Goal: Task Accomplishment & Management: Manage account settings

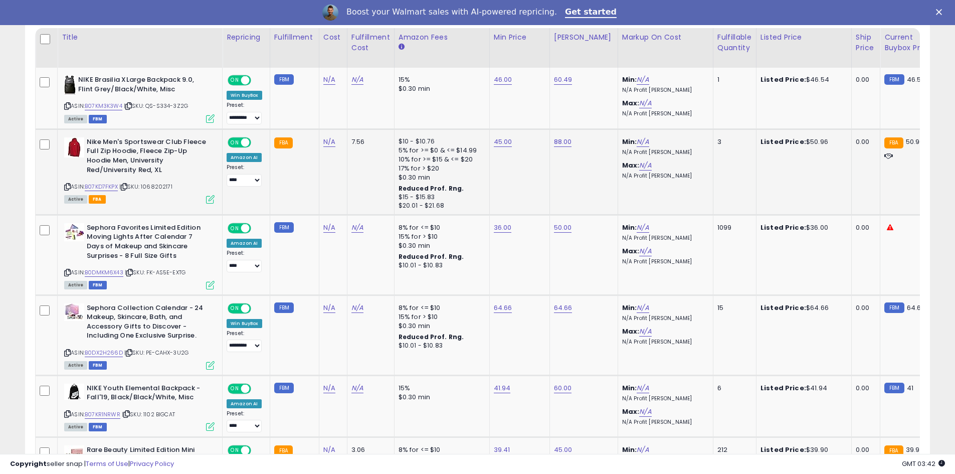
scroll to position [501, 0]
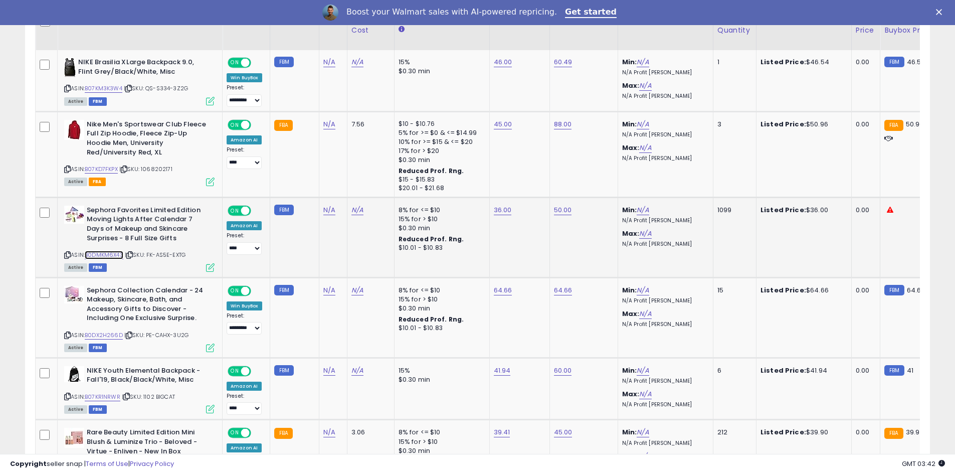
click at [117, 256] on link "B0DMKM6X43" at bounding box center [104, 255] width 39 height 9
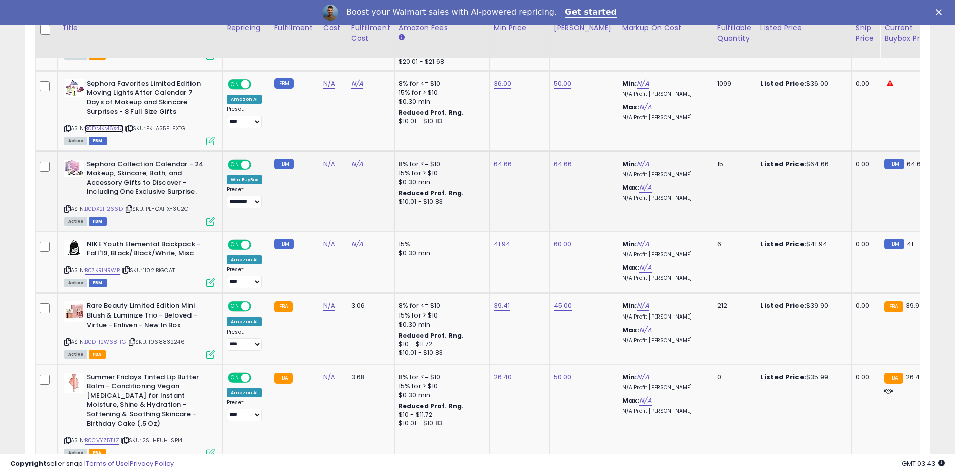
scroll to position [651, 0]
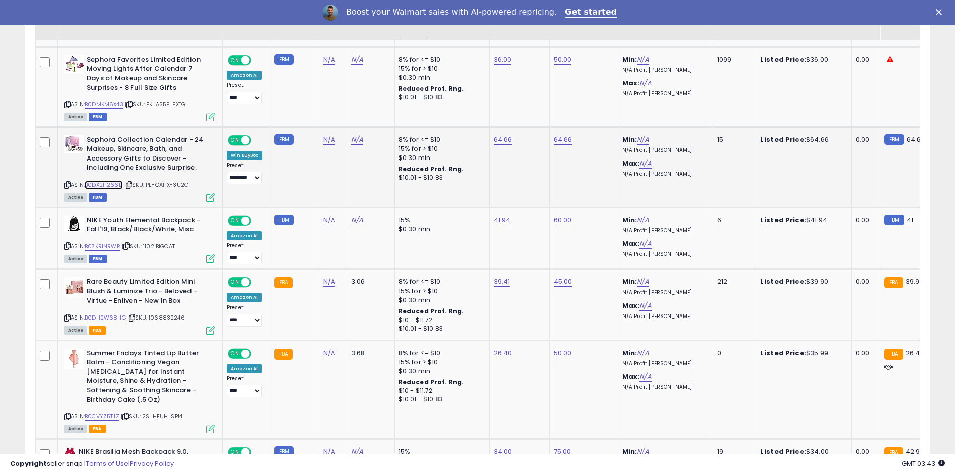
click at [115, 182] on link "B0DX2H266D" at bounding box center [104, 184] width 38 height 9
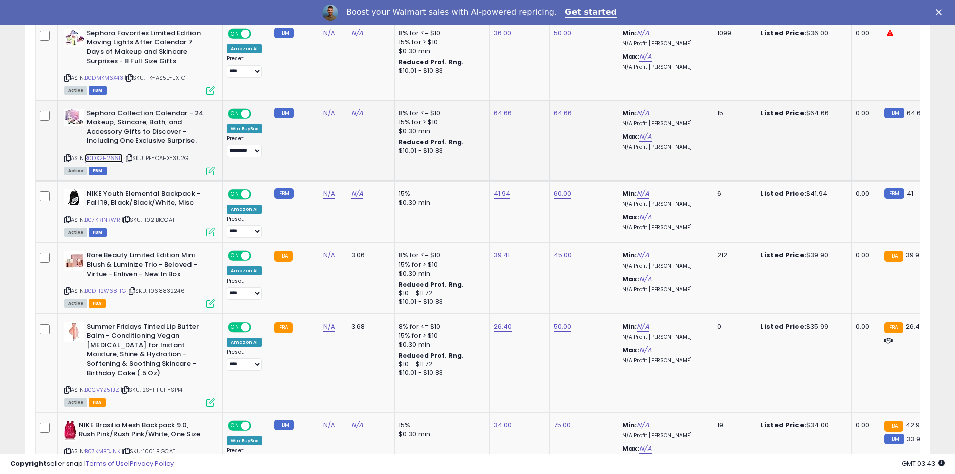
scroll to position [701, 0]
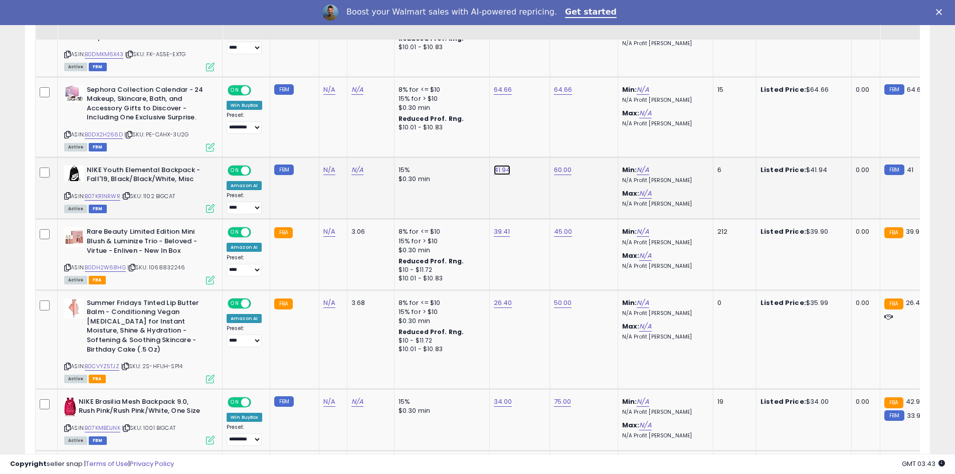
click at [496, 171] on link "41.94" at bounding box center [502, 170] width 17 height 10
drag, startPoint x: 465, startPoint y: 141, endPoint x: 426, endPoint y: 144, distance: 38.7
click at [426, 144] on input "*****" at bounding box center [470, 145] width 89 height 17
type input "**"
click at [531, 142] on icon "submit" at bounding box center [528, 144] width 6 height 6
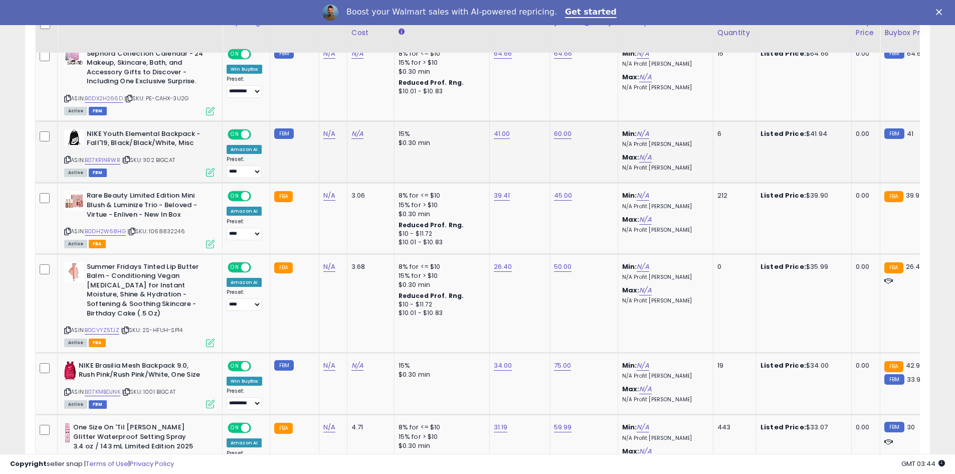
scroll to position [752, 0]
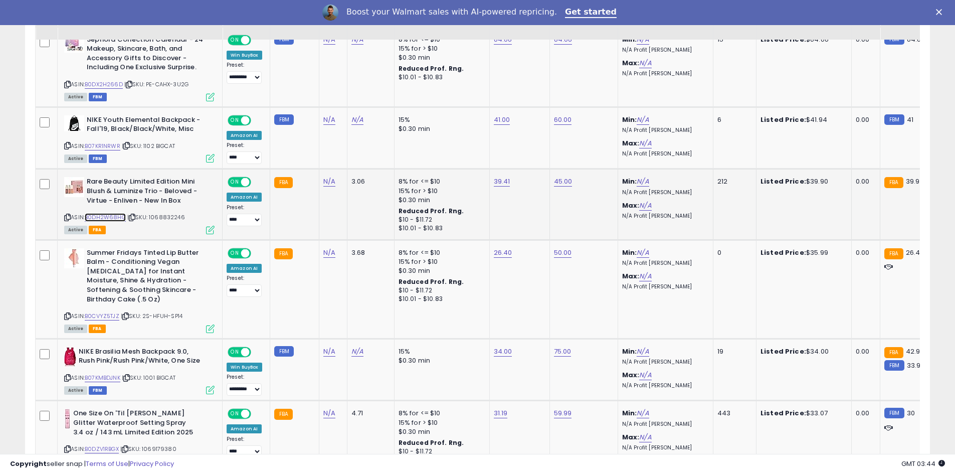
click at [118, 218] on link "B0DH2W68HG" at bounding box center [105, 217] width 41 height 9
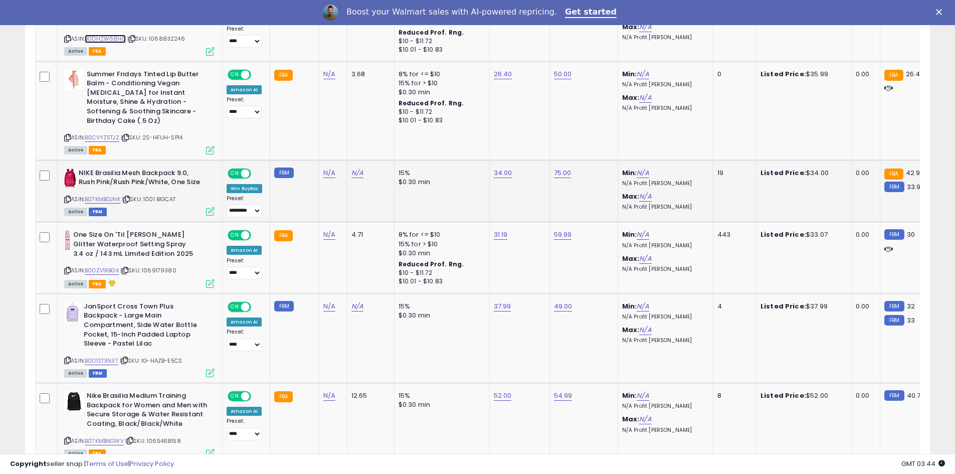
scroll to position [952, 0]
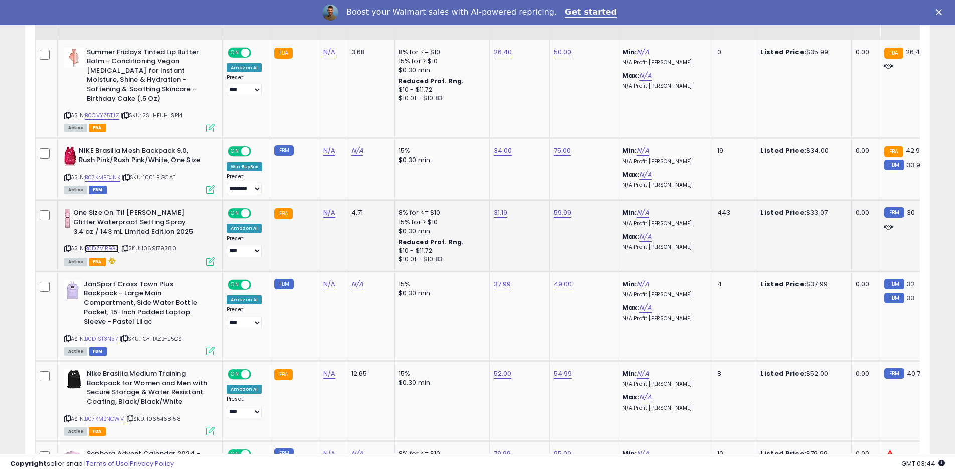
click at [114, 247] on link "B0DZV1RBGX" at bounding box center [102, 248] width 34 height 9
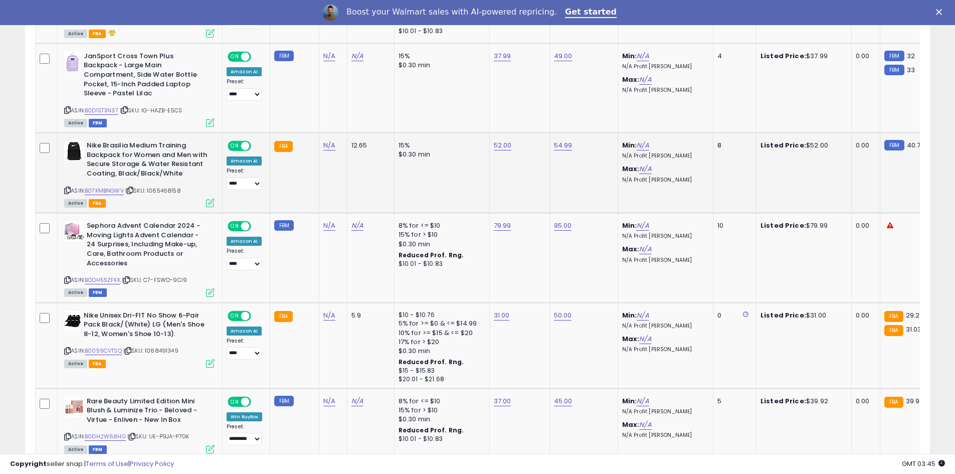
scroll to position [1203, 0]
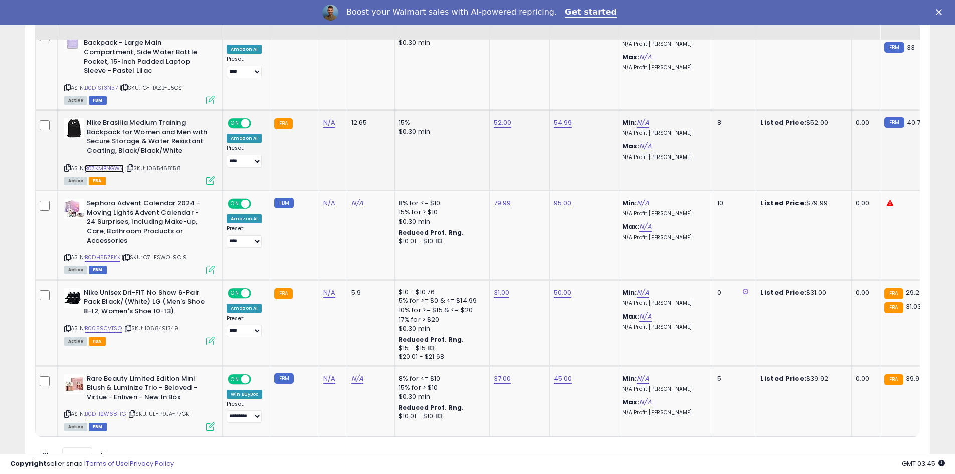
click at [109, 170] on link "B07KMBNGWV" at bounding box center [104, 168] width 39 height 9
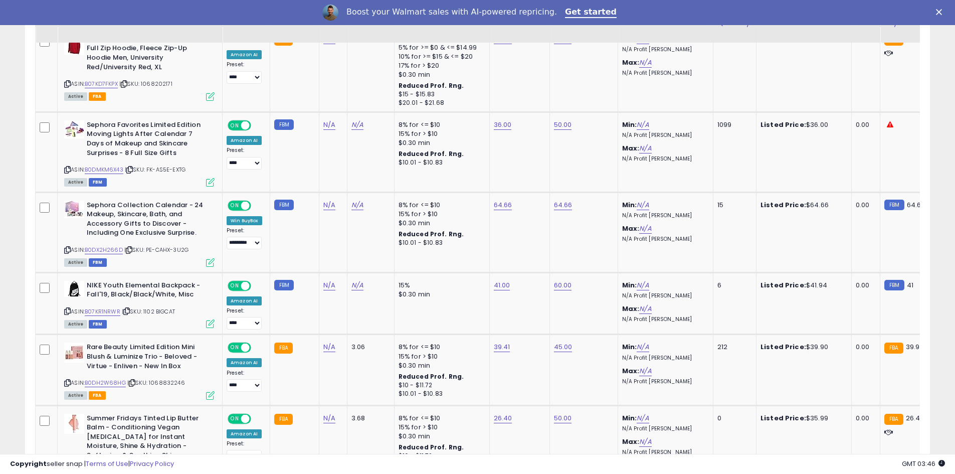
scroll to position [589, 0]
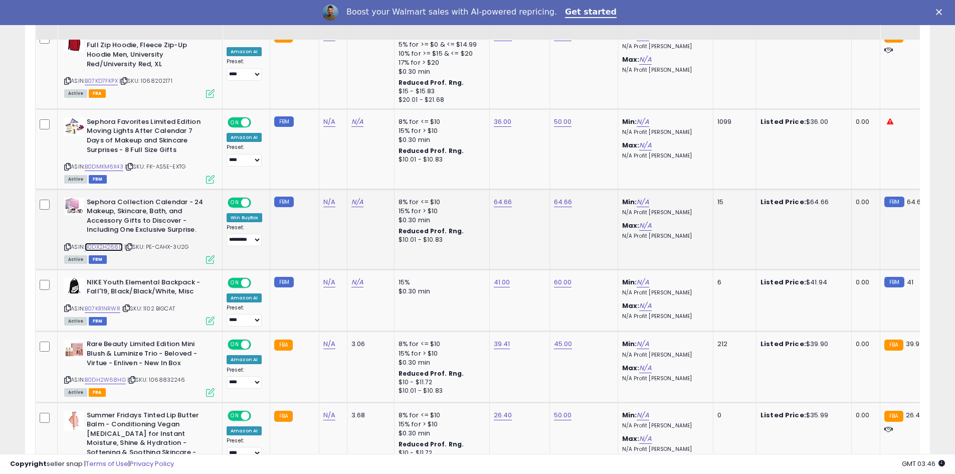
click at [113, 249] on link "B0DX2H266D" at bounding box center [104, 247] width 38 height 9
